Goal: Task Accomplishment & Management: Manage account settings

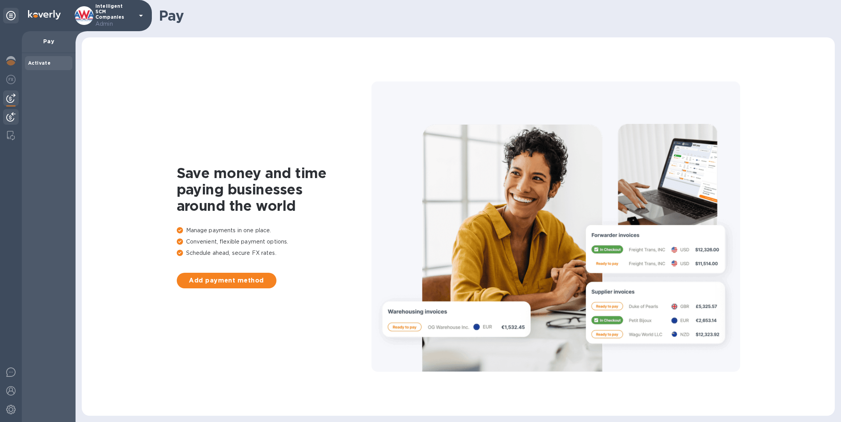
click at [14, 119] on img at bounding box center [10, 116] width 9 height 9
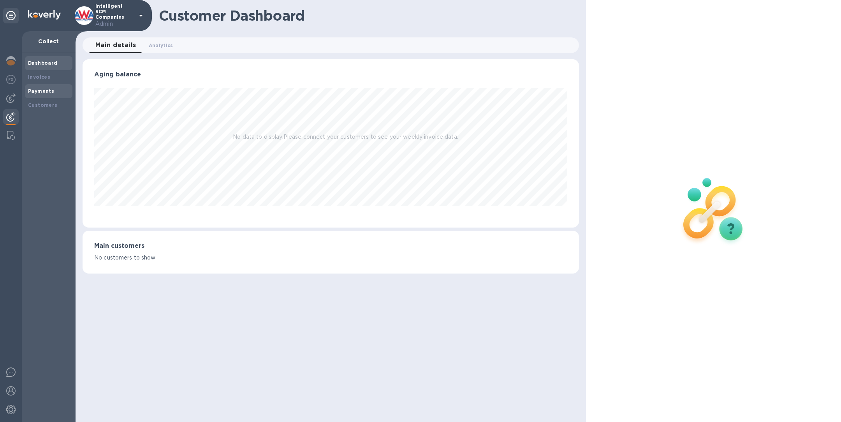
scroll to position [168, 496]
click at [38, 88] on b "Payments" at bounding box center [41, 91] width 26 height 6
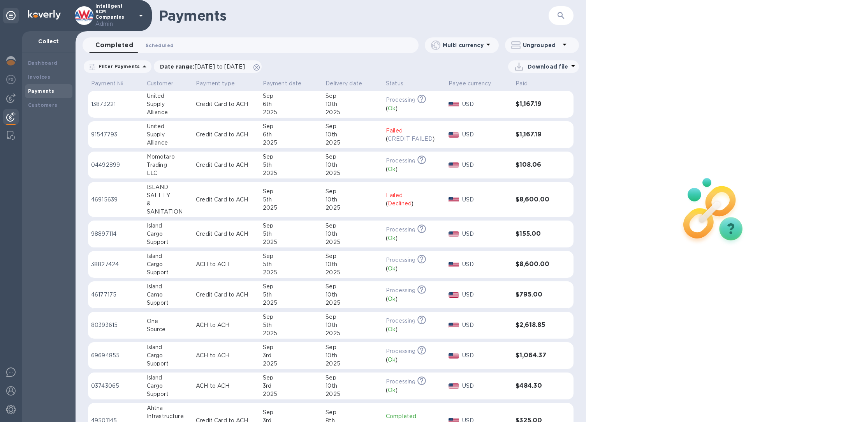
click at [158, 47] on span "Scheduled 0" at bounding box center [160, 45] width 28 height 8
